Goal: Information Seeking & Learning: Learn about a topic

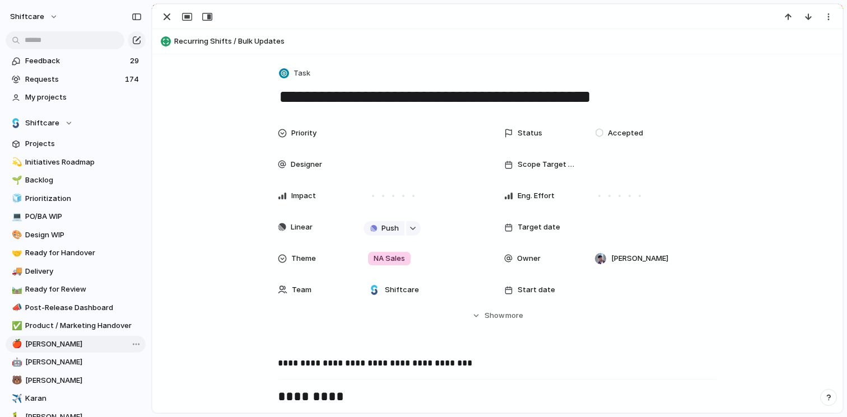
scroll to position [300, 0]
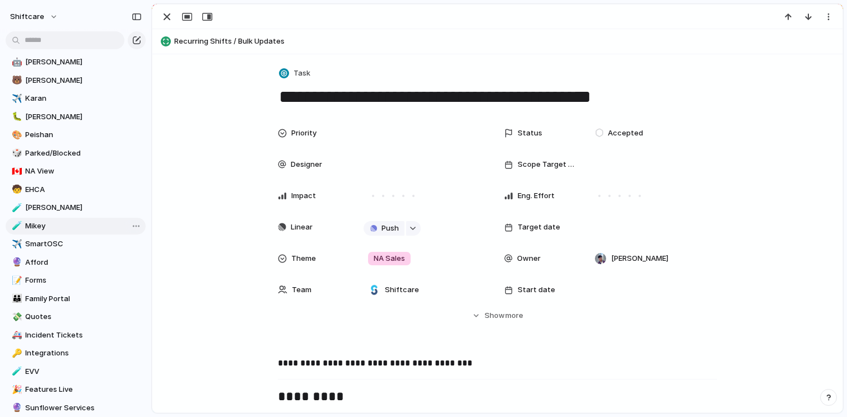
click at [43, 223] on span "Mikey" at bounding box center [83, 226] width 117 height 11
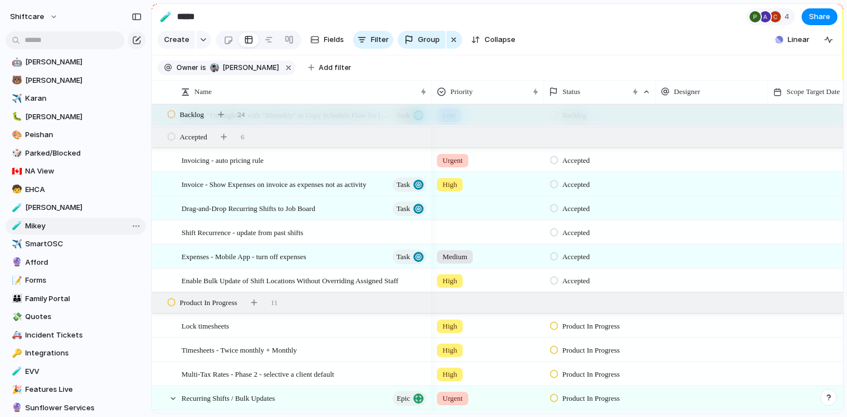
click at [187, 21] on div "Open in new tab Copy link Duplicate view Rename view Delete view" at bounding box center [423, 208] width 847 height 417
click at [178, 16] on input "*****" at bounding box center [241, 17] width 132 height 20
click at [166, 16] on div "🧪" at bounding box center [166, 16] width 12 height 15
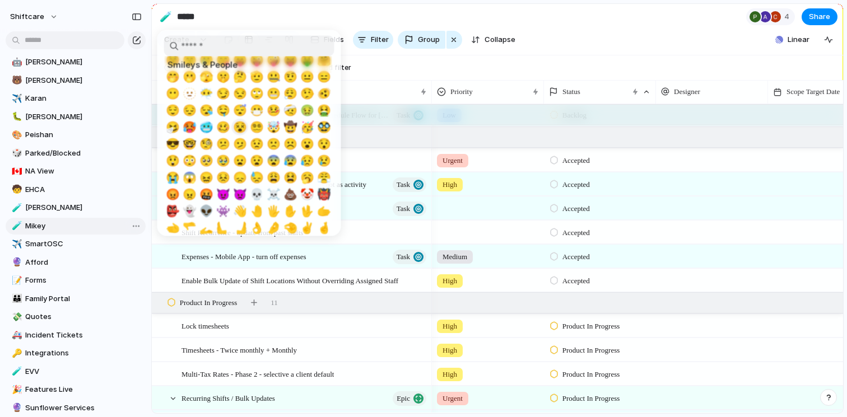
scroll to position [67, 0]
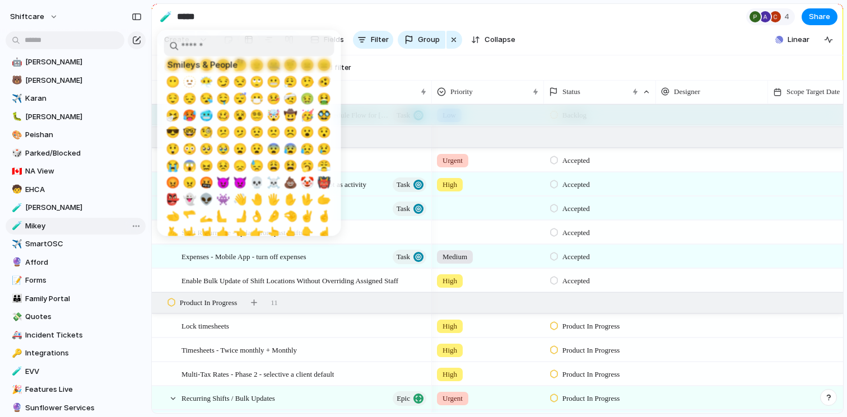
click at [381, 87] on div at bounding box center [423, 208] width 847 height 417
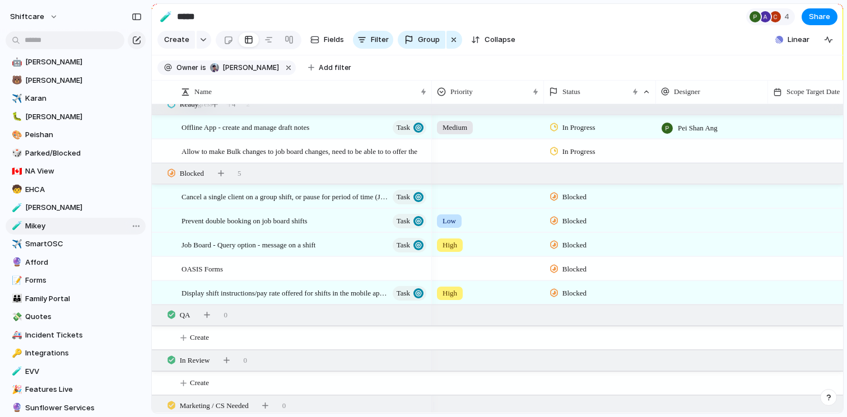
scroll to position [1526, 0]
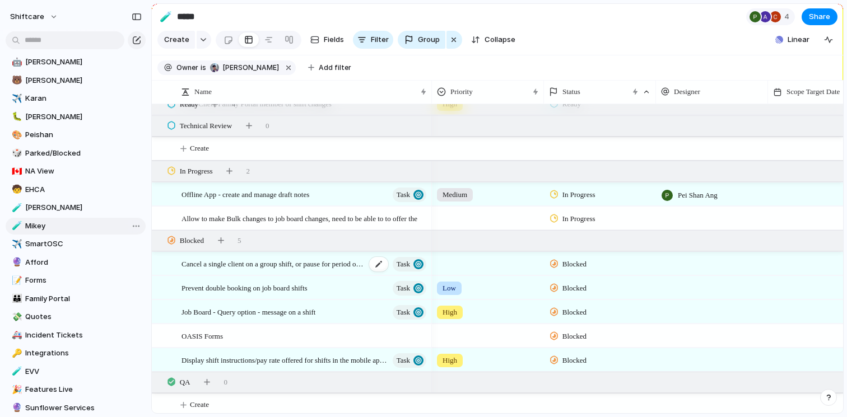
click at [324, 276] on div "Cancel a single client on a group shift, or pause for period of time (JOB BOARD…" at bounding box center [304, 264] width 246 height 23
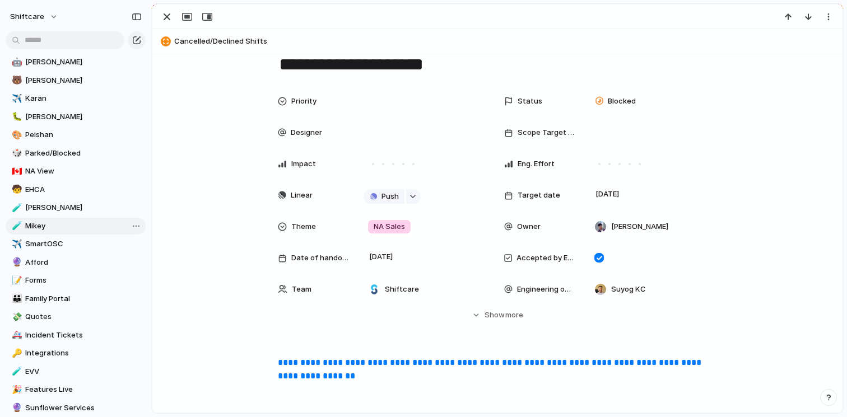
scroll to position [12, 0]
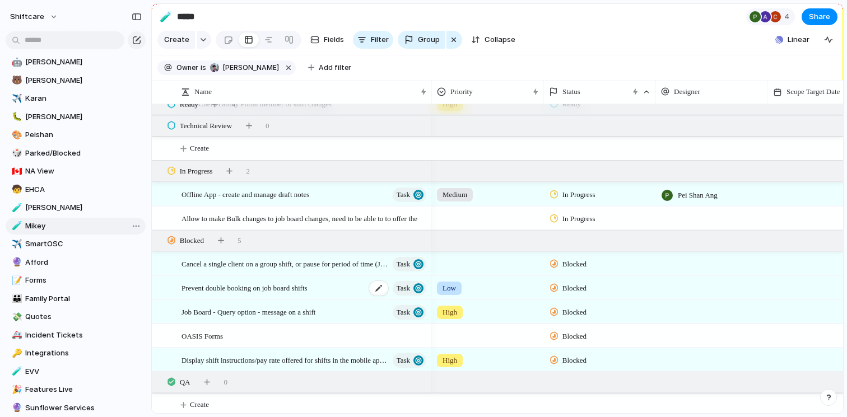
click at [333, 299] on div "Prevent double booking on job board shifts Task" at bounding box center [304, 288] width 246 height 23
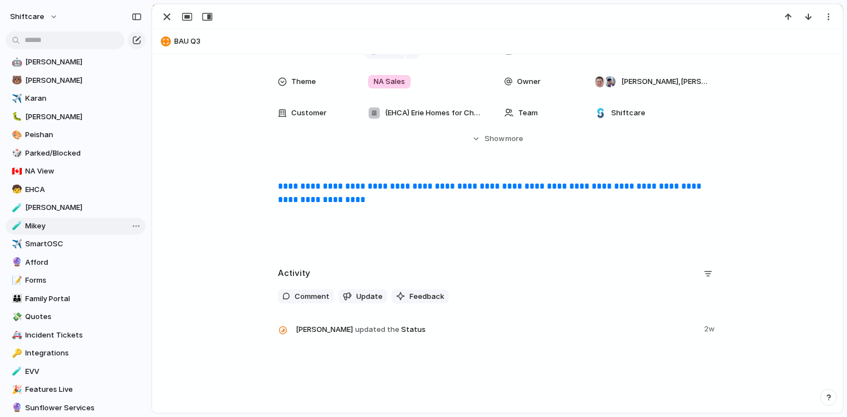
scroll to position [194, 0]
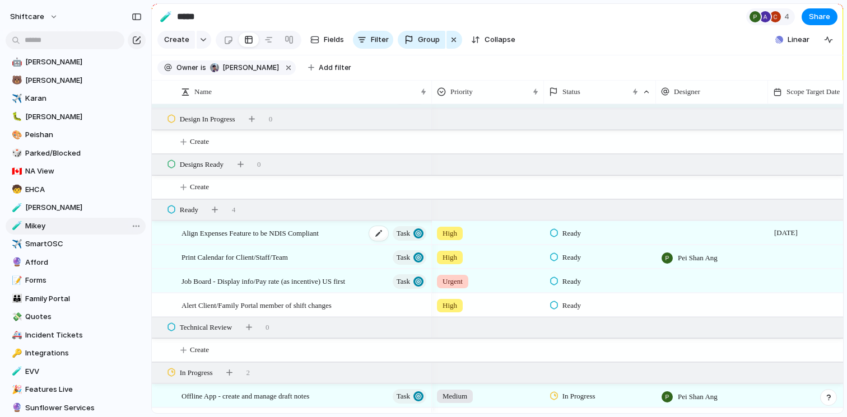
click at [337, 245] on div "Align Expenses Feature to be NDIS Compliant Task" at bounding box center [304, 233] width 246 height 23
click at [767, 25] on div "4" at bounding box center [770, 16] width 49 height 17
click at [688, 41] on div "Seen by Cris Militante Abner Chua Pei Shan Ang Jonathan Agness" at bounding box center [423, 208] width 847 height 417
click at [173, 17] on button "🧪" at bounding box center [166, 17] width 18 height 18
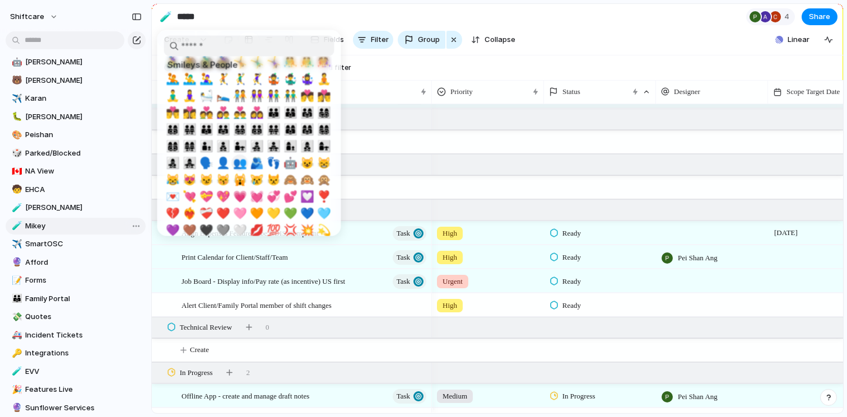
scroll to position [739, 0]
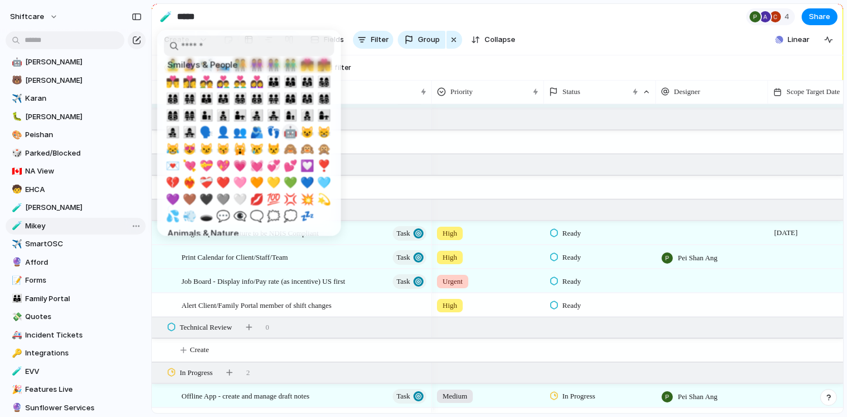
click at [285, 130] on span "🤖" at bounding box center [290, 132] width 14 height 13
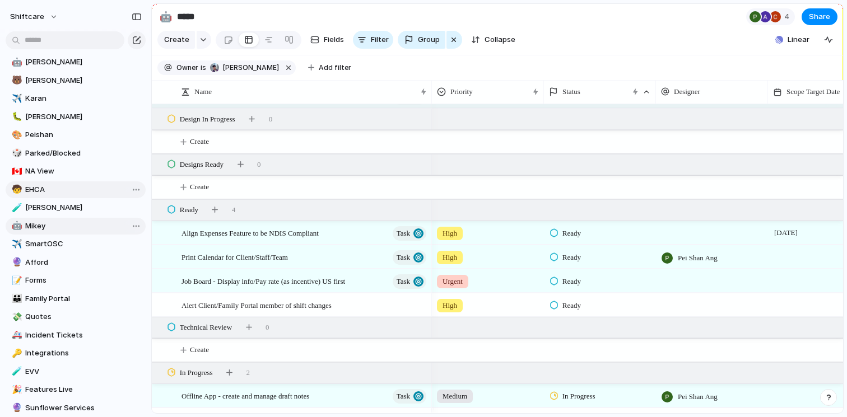
scroll to position [233, 0]
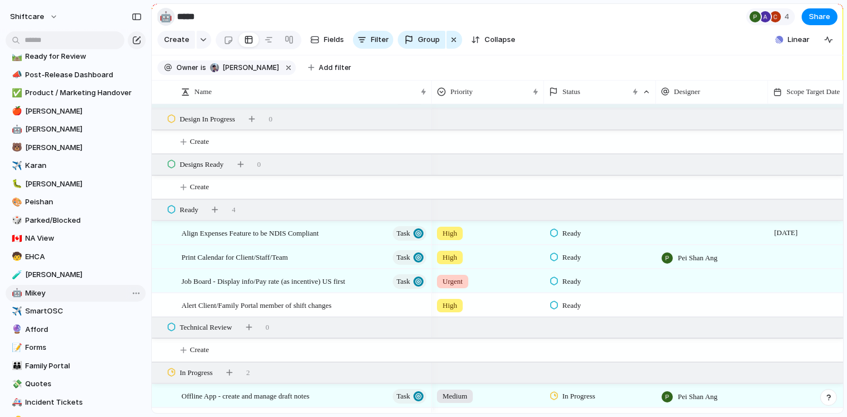
click at [167, 19] on div "🤖" at bounding box center [166, 16] width 12 height 15
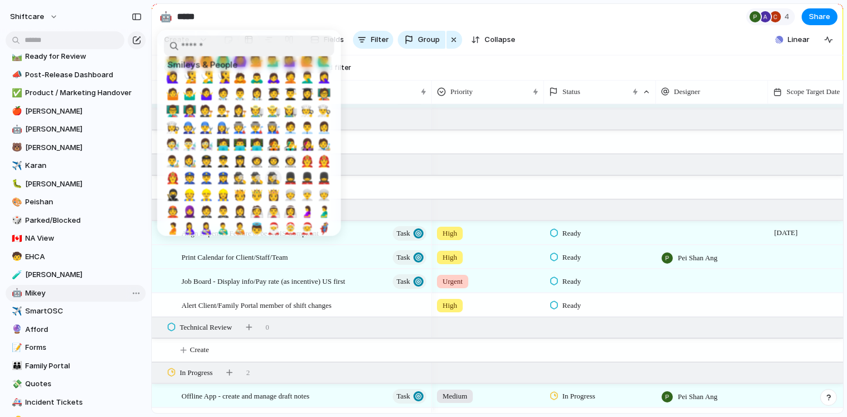
scroll to position [393, 0]
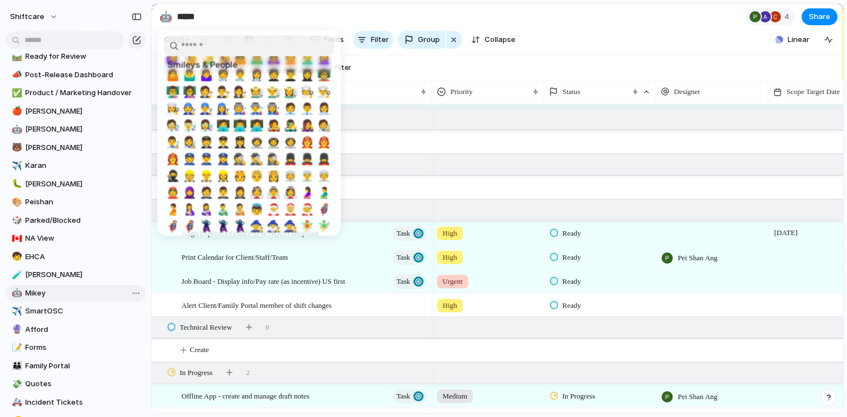
click at [237, 128] on span "👨‍💻" at bounding box center [239, 125] width 14 height 13
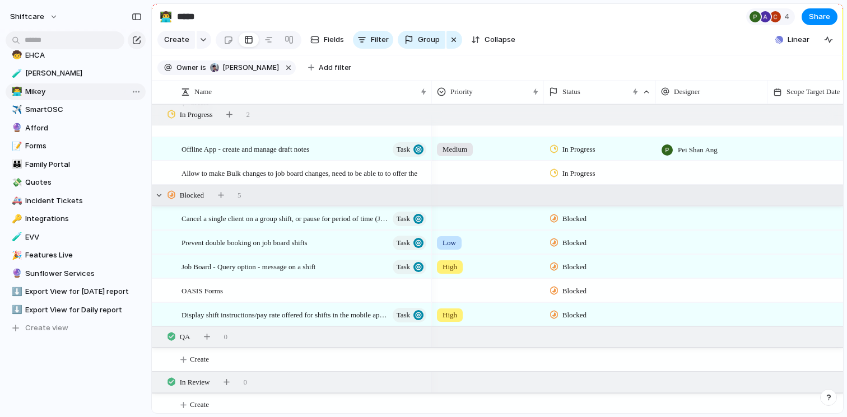
scroll to position [1594, 0]
